Goal: Task Accomplishment & Management: Manage account settings

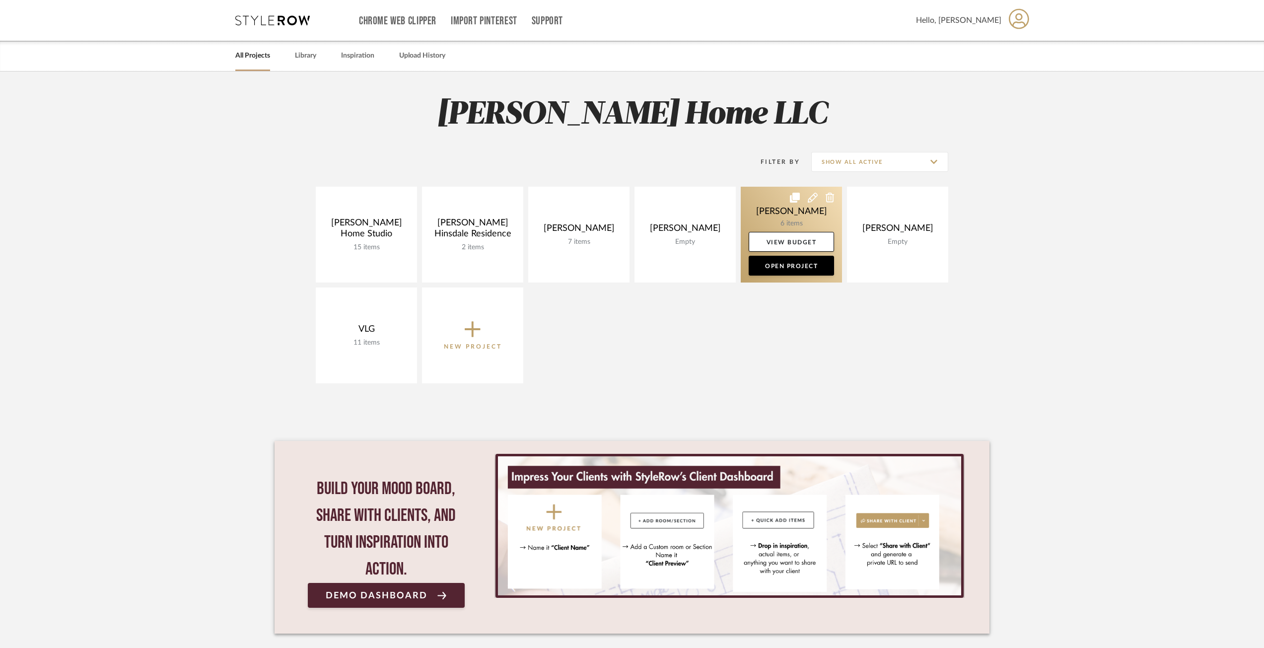
click at [769, 210] on link at bounding box center [791, 235] width 101 height 96
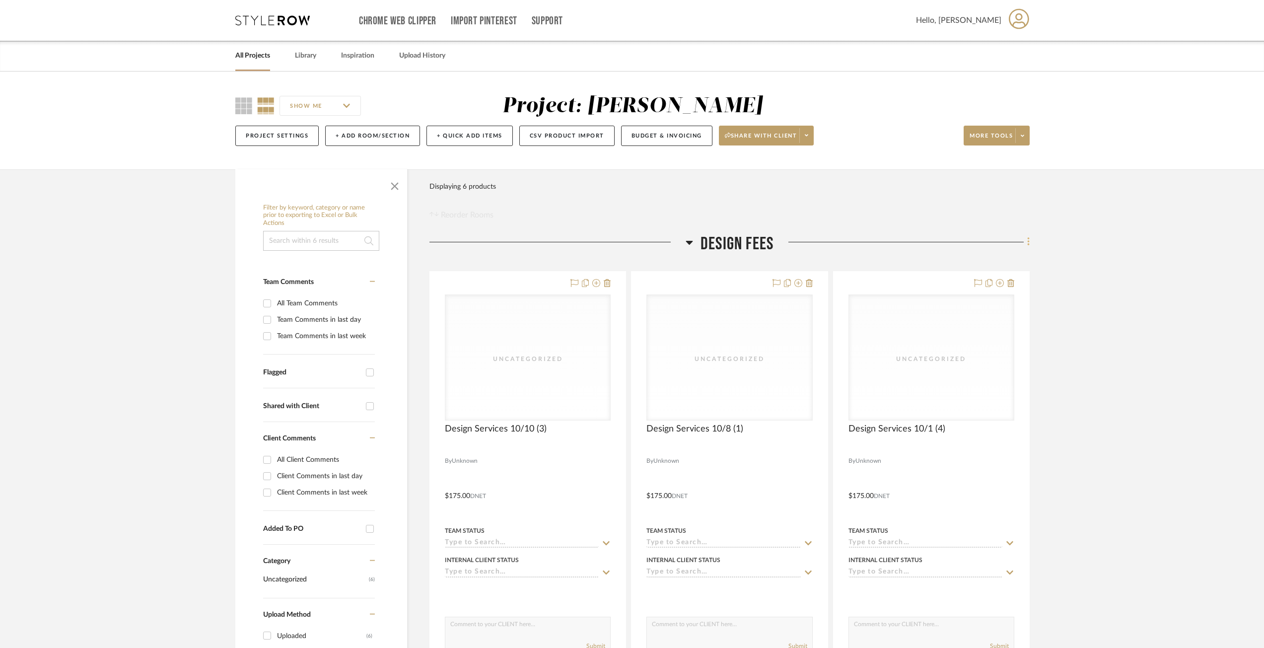
click at [1028, 240] on icon at bounding box center [1028, 241] width 3 height 11
click at [1004, 259] on span "Add New Item" at bounding box center [982, 263] width 77 height 8
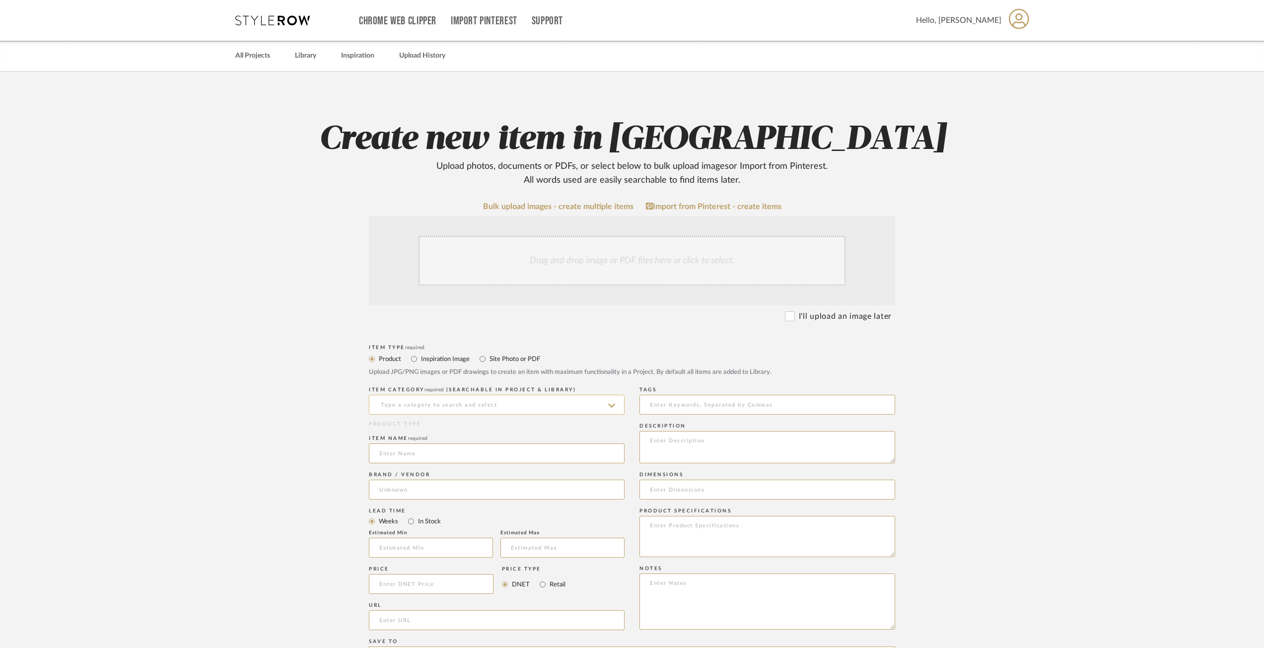
click at [428, 405] on input at bounding box center [497, 405] width 256 height 20
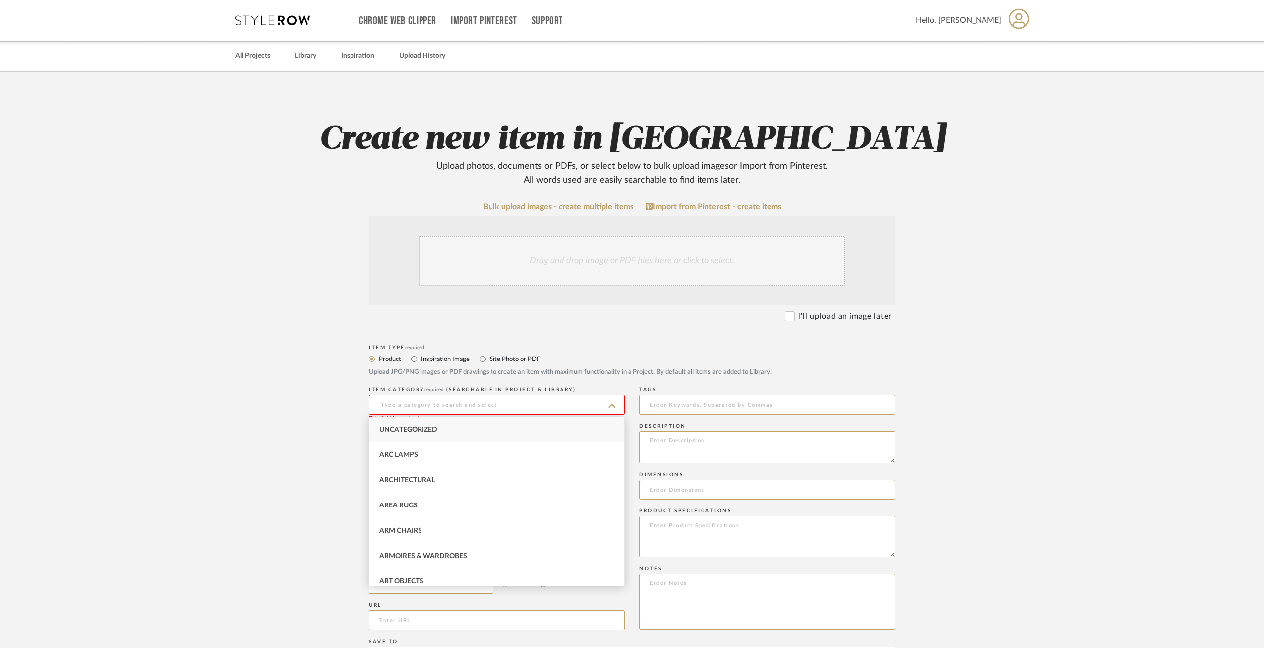
click at [433, 427] on span "Uncategorized" at bounding box center [408, 429] width 58 height 7
type input "Uncategorized"
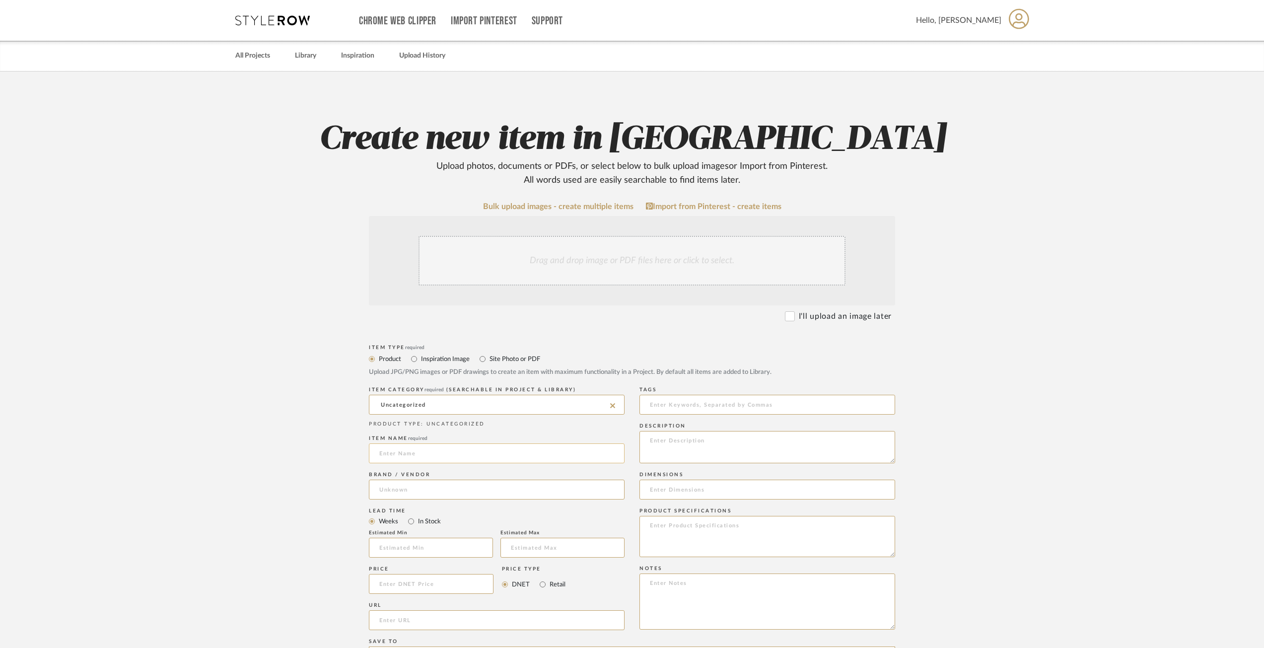
click at [413, 463] on input at bounding box center [497, 453] width 256 height 20
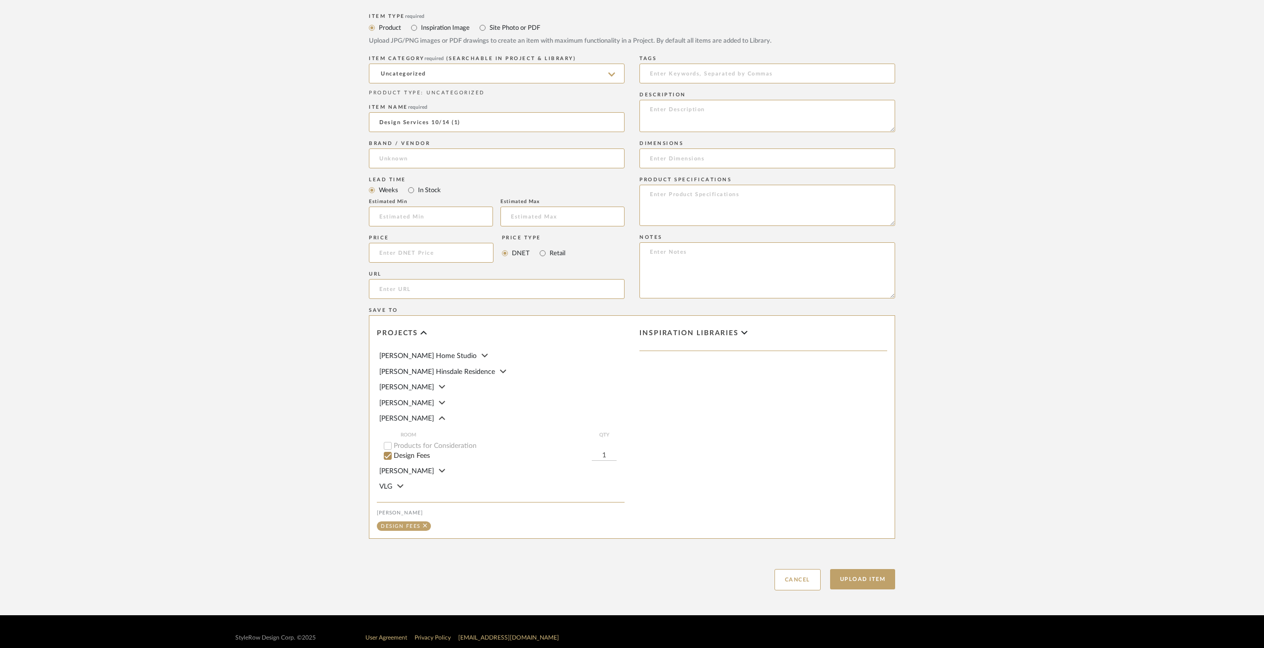
scroll to position [344, 0]
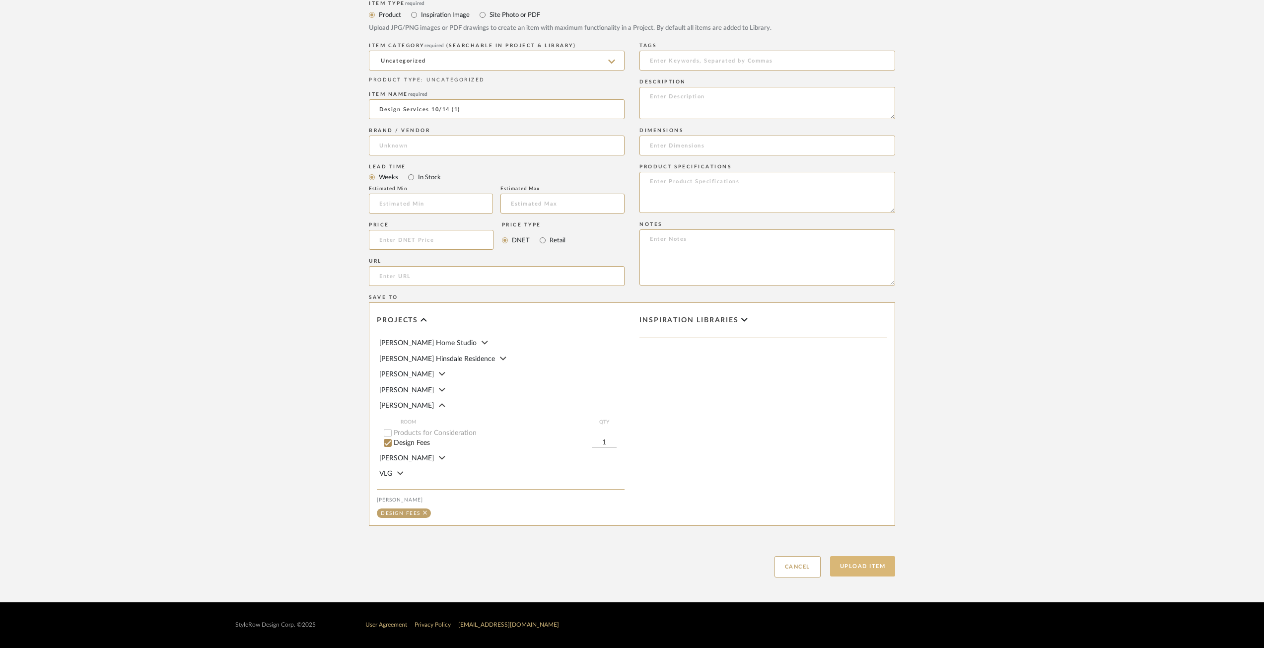
type input "Design Services 10/14 (1)"
click at [858, 575] on button "Upload Item" at bounding box center [863, 566] width 66 height 20
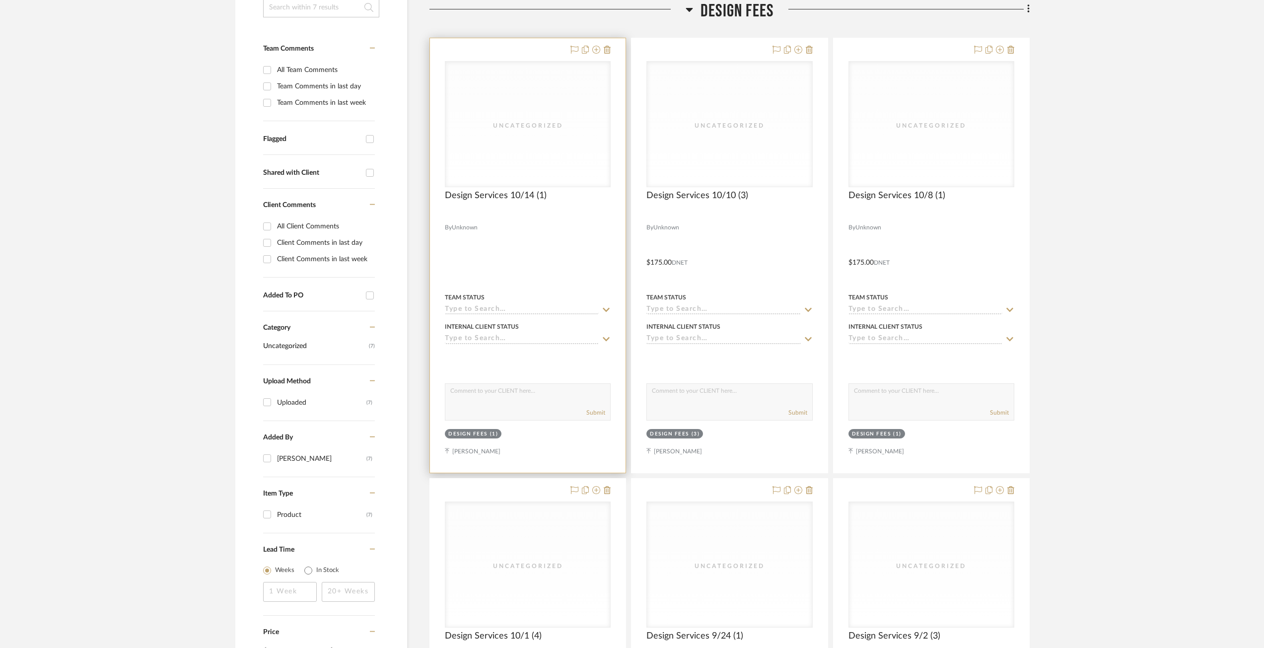
scroll to position [259, 0]
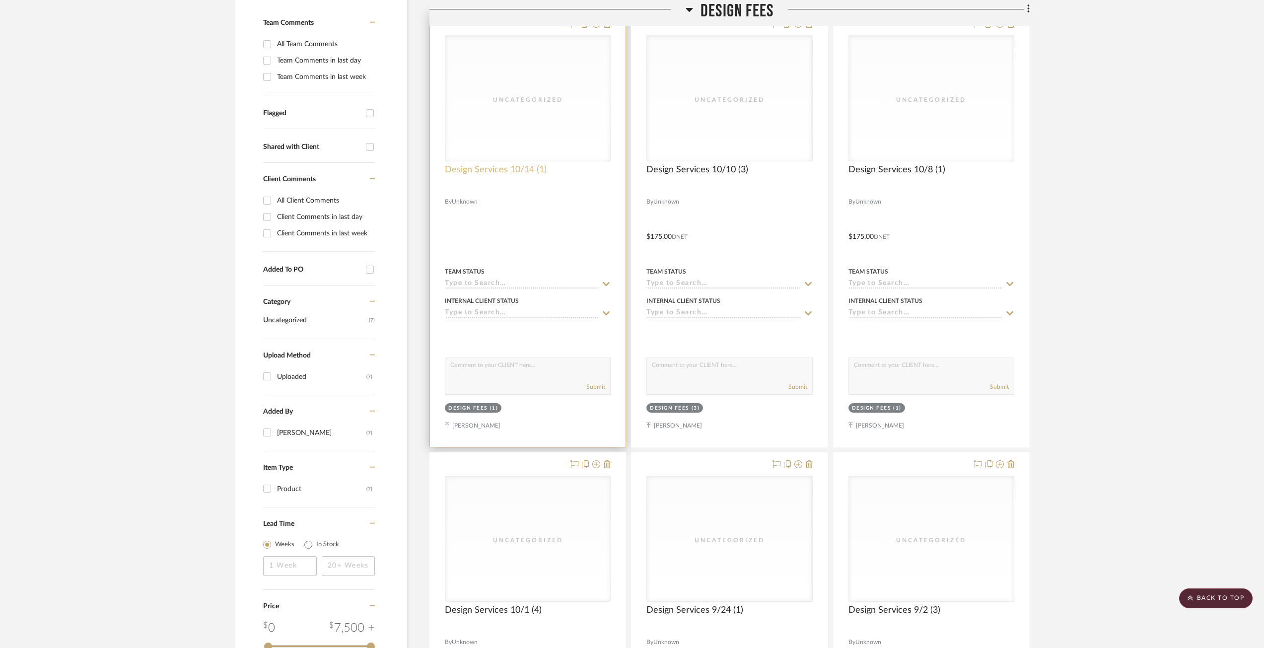
click at [492, 168] on span "Design Services 10/14 (1)" at bounding box center [496, 169] width 102 height 11
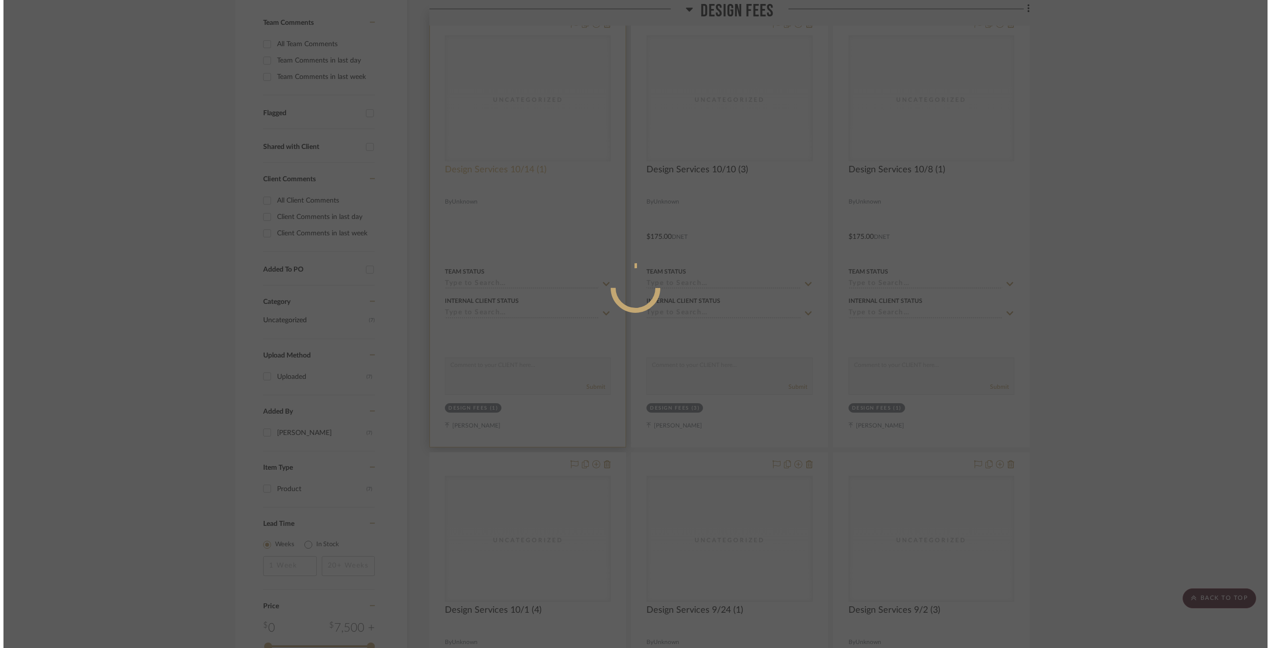
scroll to position [0, 0]
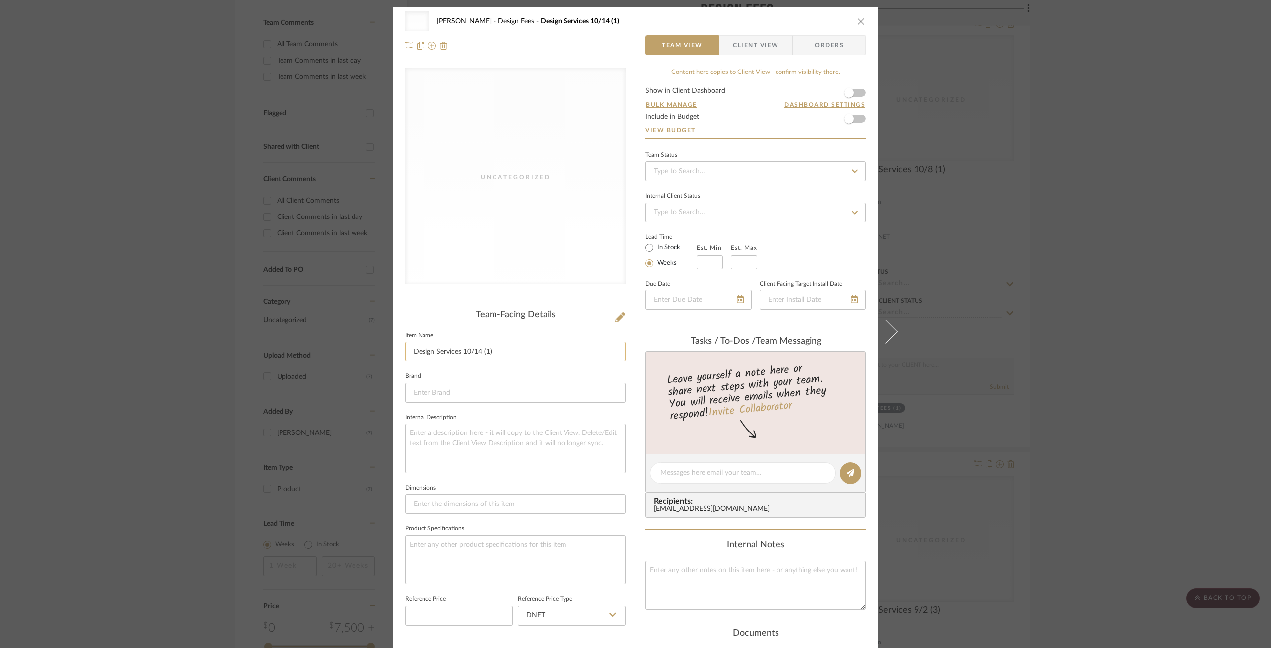
click at [478, 351] on input "Design Services 10/14 (1)" at bounding box center [515, 351] width 220 height 20
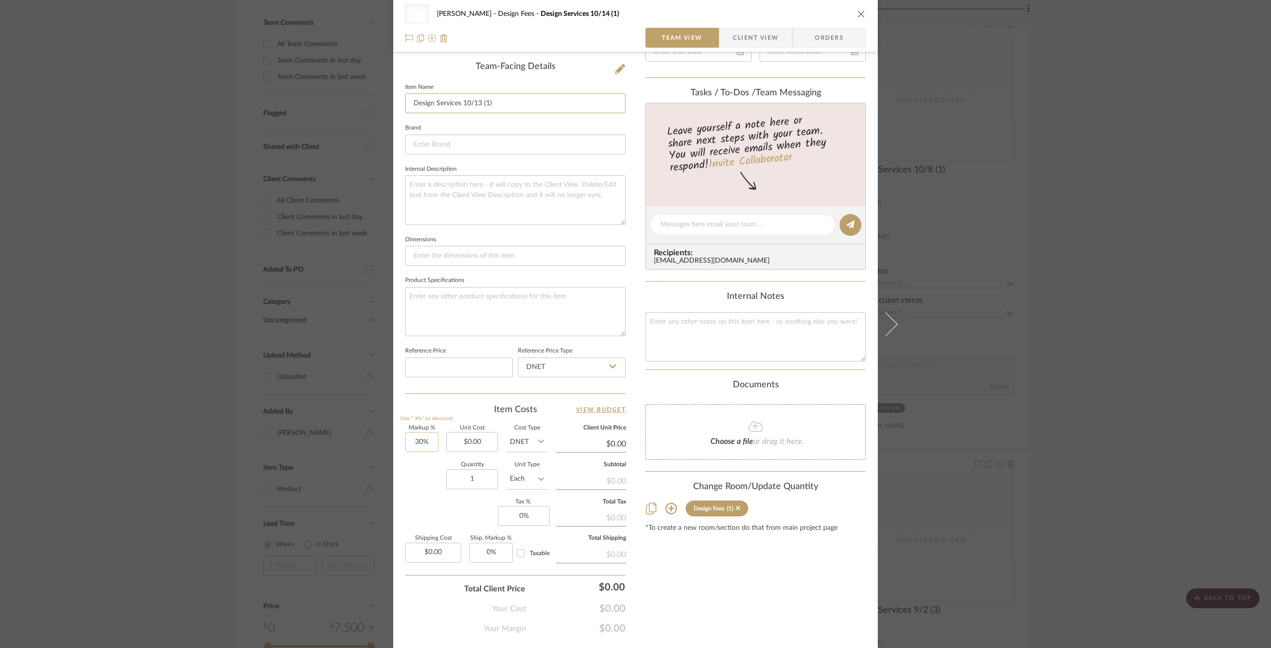
type input "Design Services 10/13 (1)"
click at [421, 447] on input "30" at bounding box center [421, 442] width 33 height 20
type input "0%"
type input "0.00"
click at [477, 446] on input "0.00" at bounding box center [472, 442] width 52 height 20
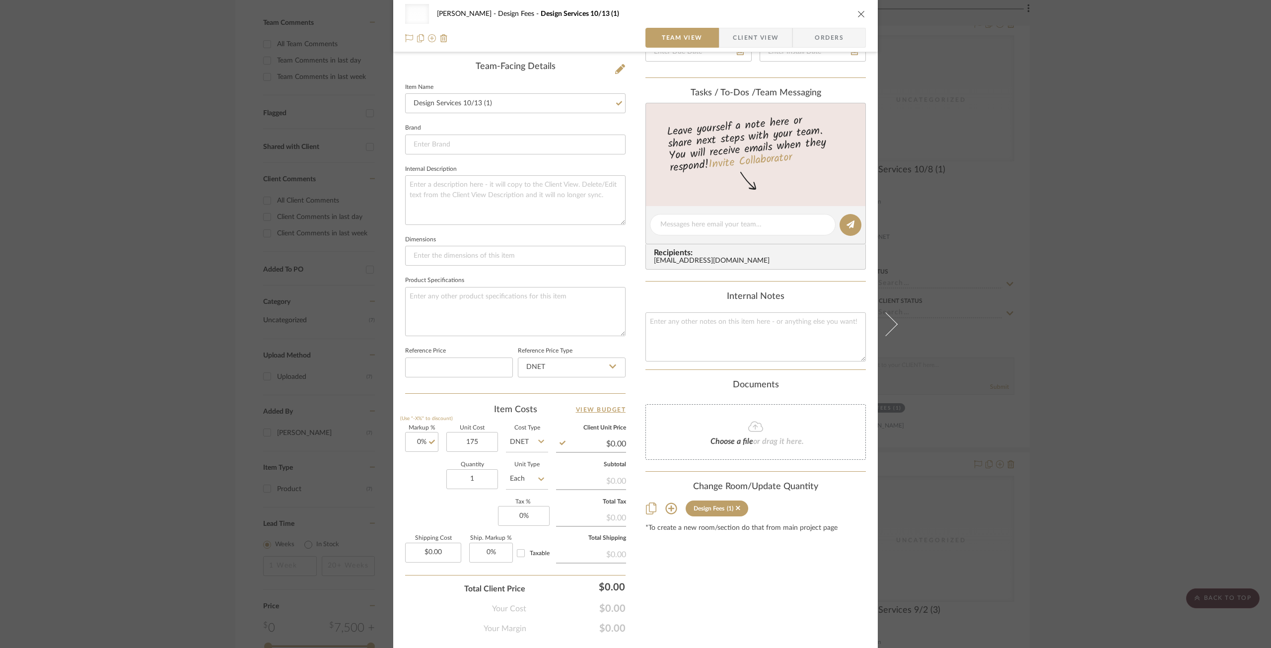
type input "$175.00"
drag, startPoint x: 472, startPoint y: 499, endPoint x: 473, endPoint y: 494, distance: 5.2
click at [472, 499] on div "Markup % (Use "-X%" to discount) 0% Unit Cost $175.00 Cost Type DNET Client Uni…" at bounding box center [515, 497] width 220 height 145
type input "$175.00"
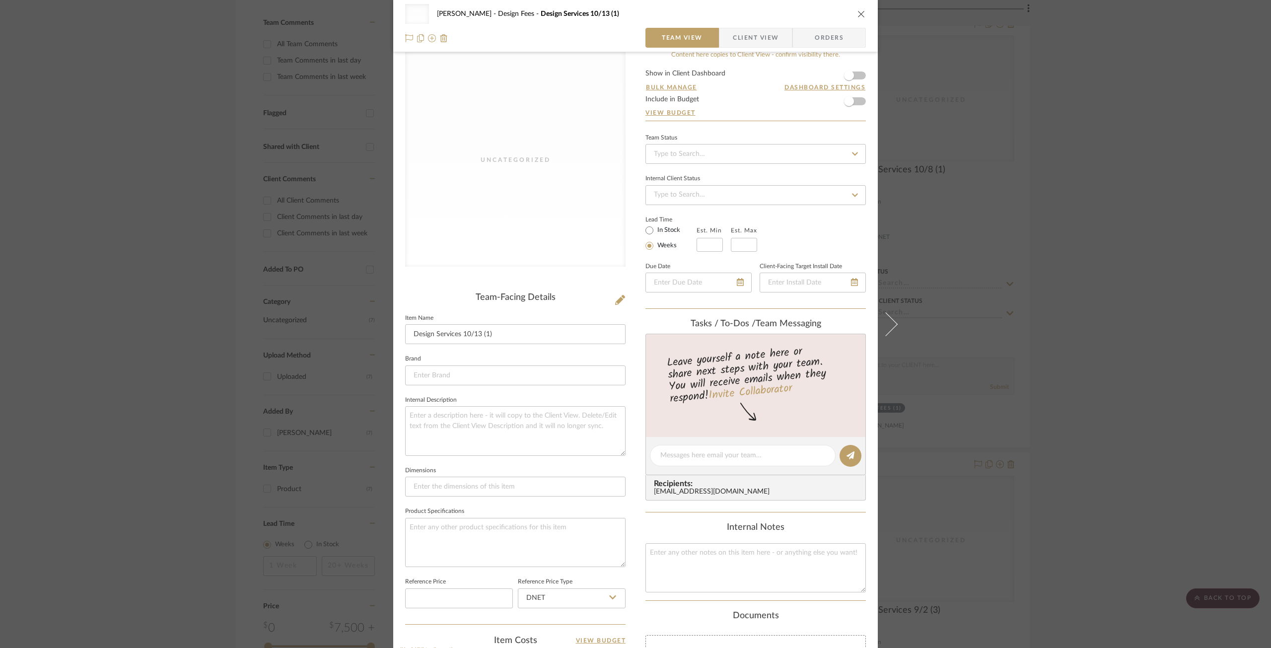
scroll to position [0, 0]
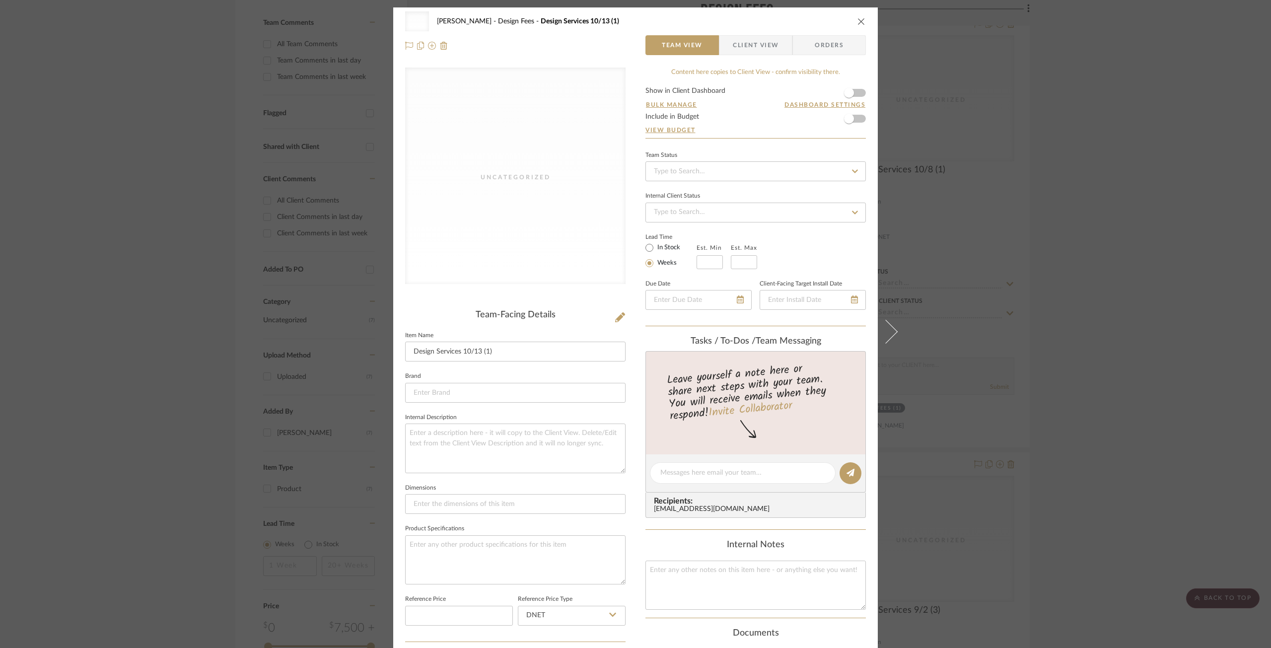
click at [857, 21] on icon "close" at bounding box center [861, 21] width 8 height 8
